Goal: Navigation & Orientation: Find specific page/section

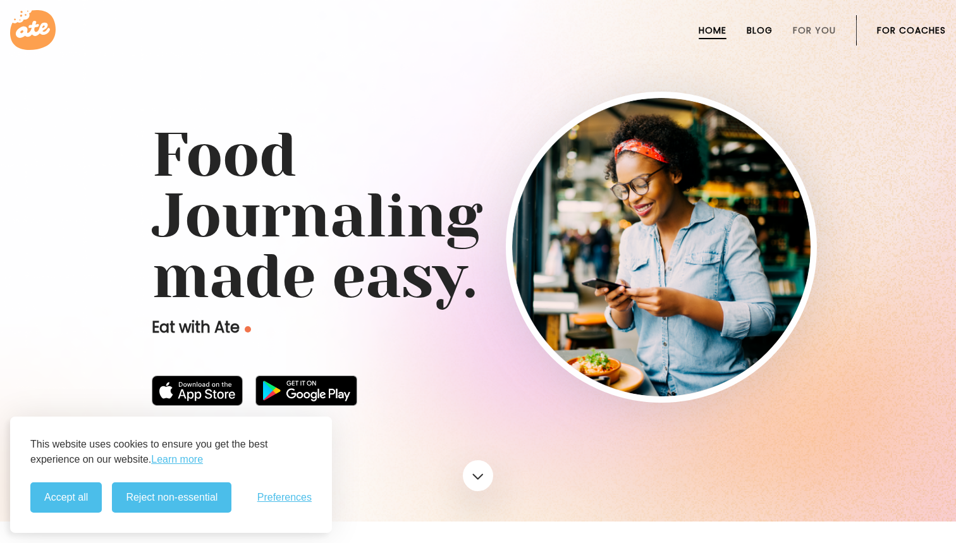
click at [755, 25] on link "Blog" at bounding box center [760, 30] width 26 height 10
click at [756, 28] on link "Blog" at bounding box center [760, 30] width 26 height 10
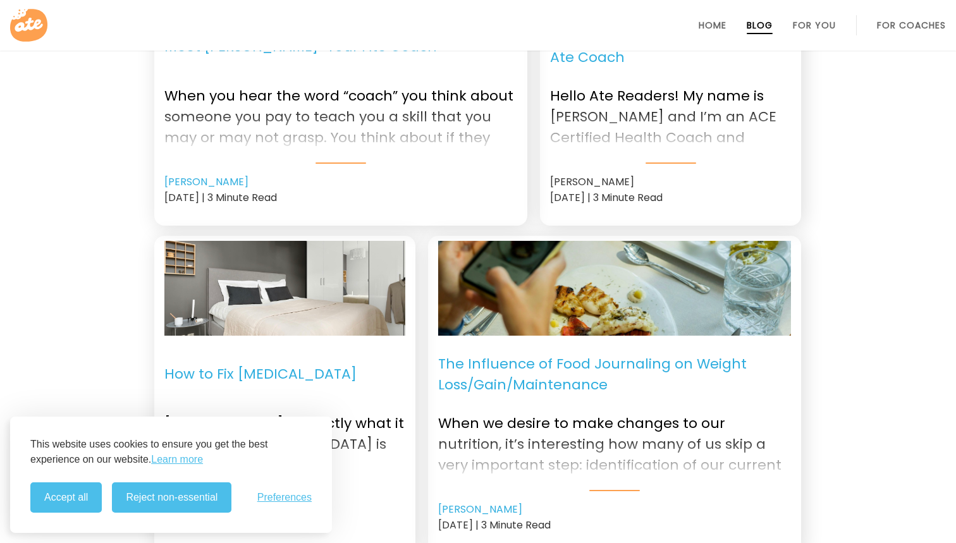
scroll to position [716, 0]
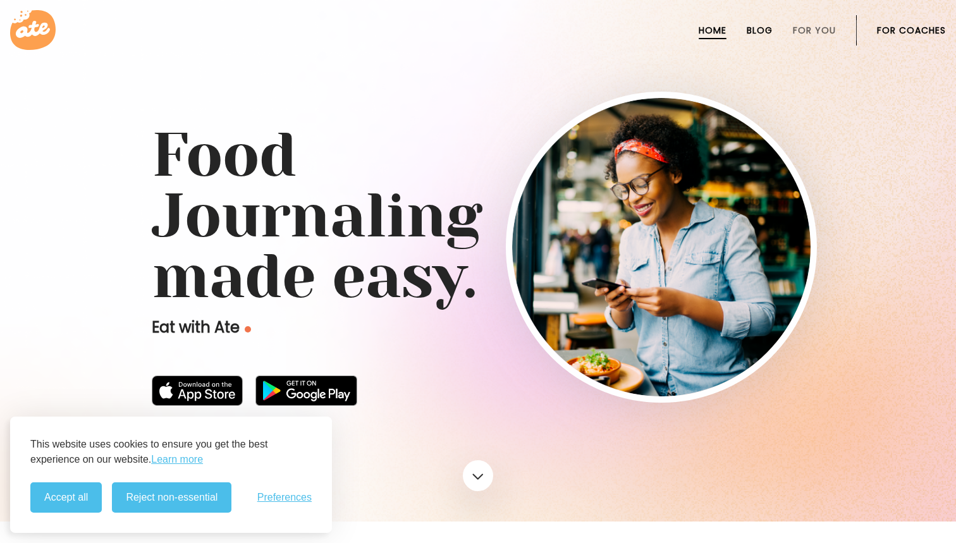
click at [752, 30] on link "Blog" at bounding box center [760, 30] width 26 height 10
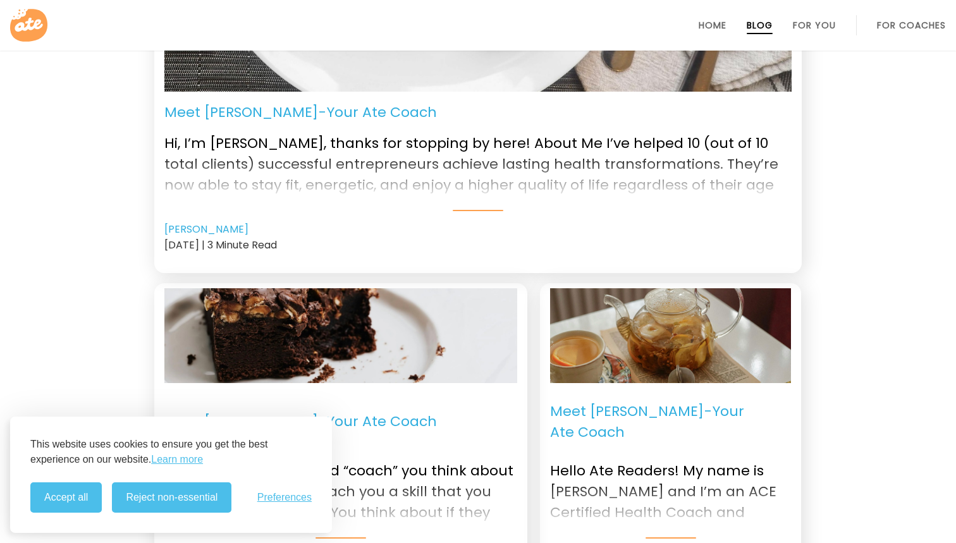
scroll to position [387, 0]
